Goal: Navigation & Orientation: Find specific page/section

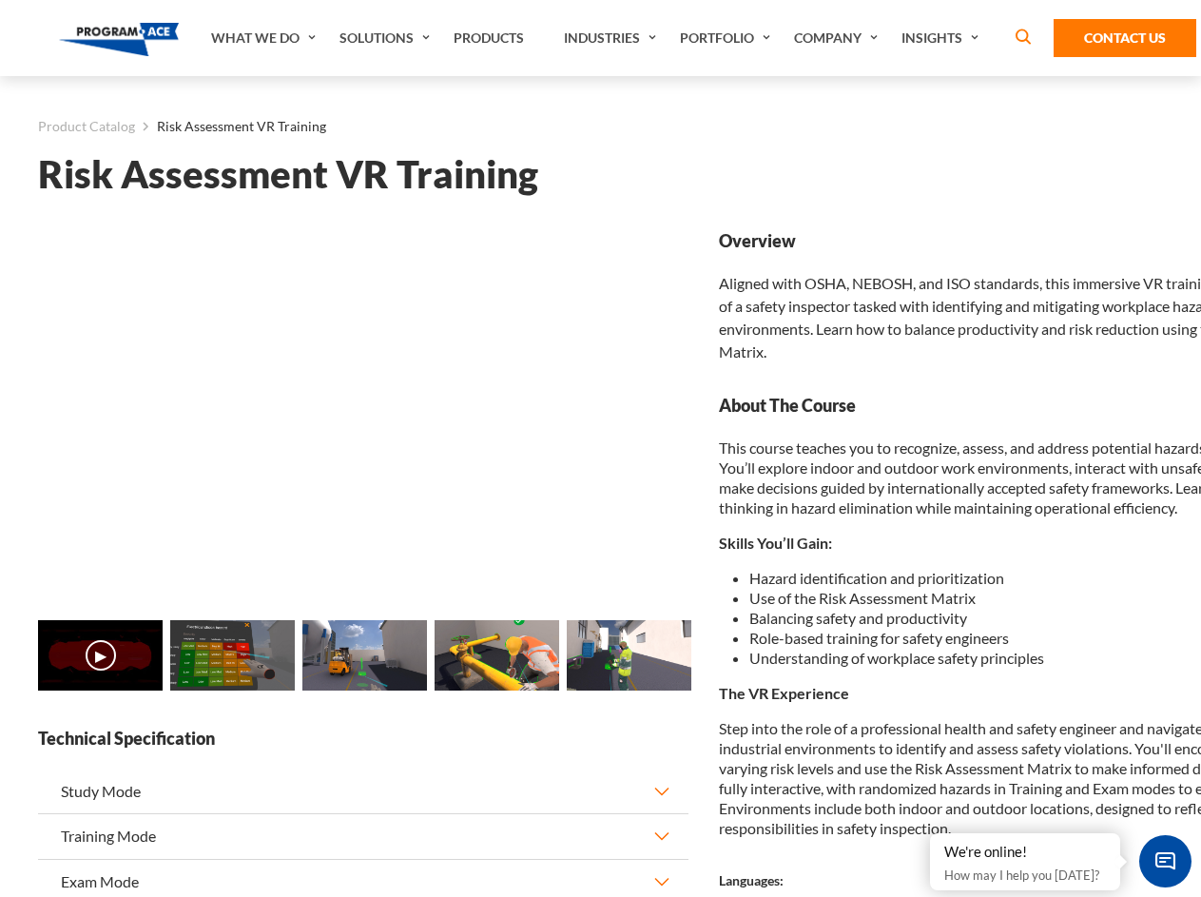
click at [387, 38] on link "Solutions" at bounding box center [387, 38] width 114 height 76
click at [0, 0] on div "AI & Computer Vision Solutions Computer Vision Quality Control AI tools for fas…" at bounding box center [0, 0] width 0 height 0
click at [0, 0] on div "AI & Computer Vision Solutions Virtual Training Solutions Virtual Tour Solution…" at bounding box center [0, 0] width 0 height 0
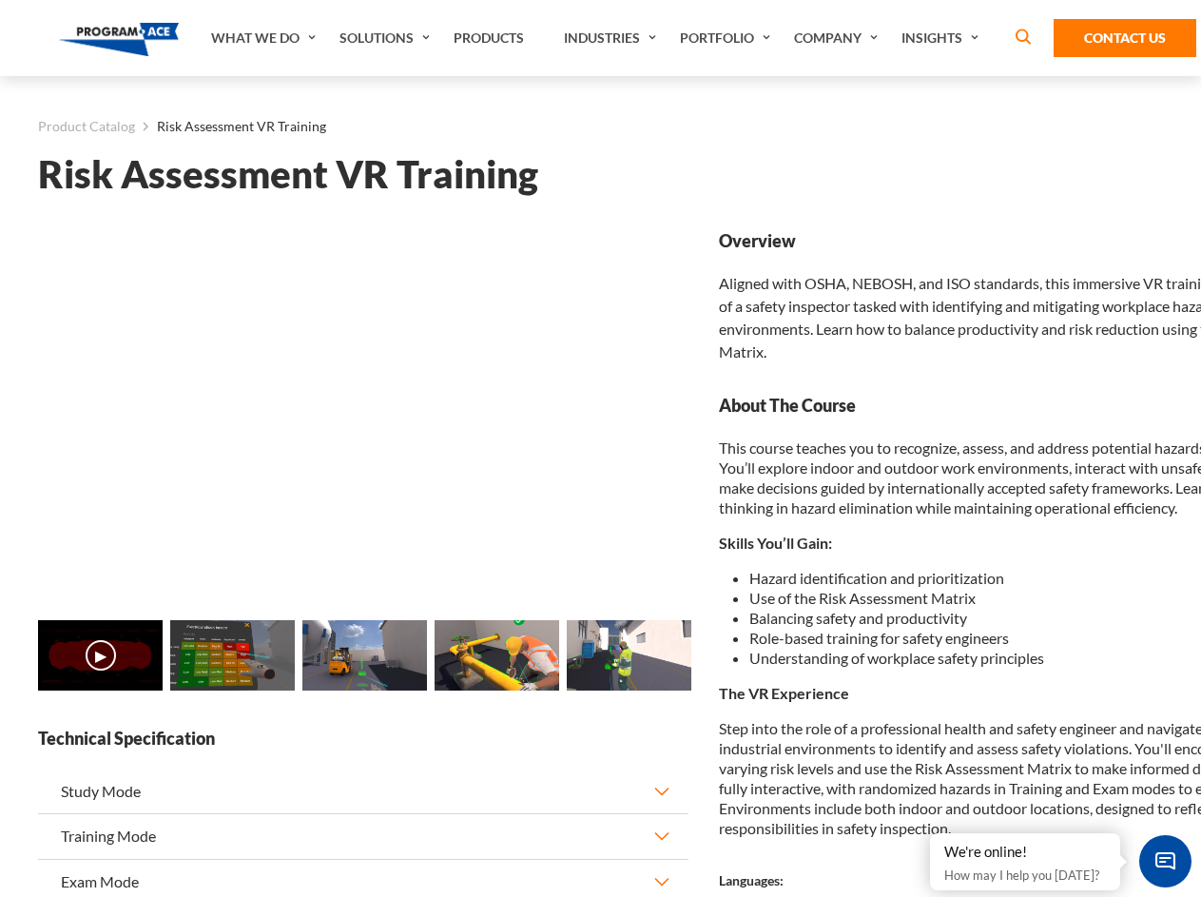
click at [0, 0] on div "AI & Computer Vision Solutions Virtual Training Solutions Virtual Tour Solution…" at bounding box center [0, 0] width 0 height 0
click at [0, 0] on div "AI & Computer Vision Solutions Computer Vision Quality Control AI tools for fas…" at bounding box center [0, 0] width 0 height 0
